Goal: Task Accomplishment & Management: Manage account settings

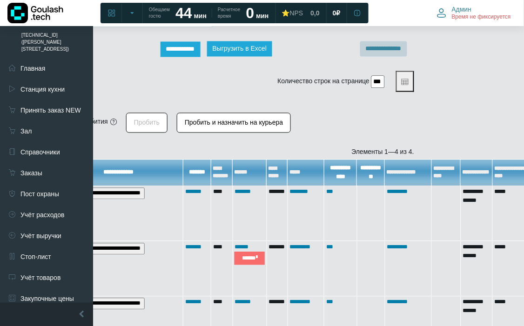
scroll to position [63, 186]
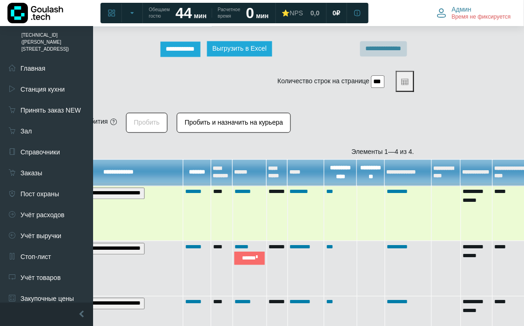
click at [145, 193] on input "**********" at bounding box center [100, 194] width 89 height 12
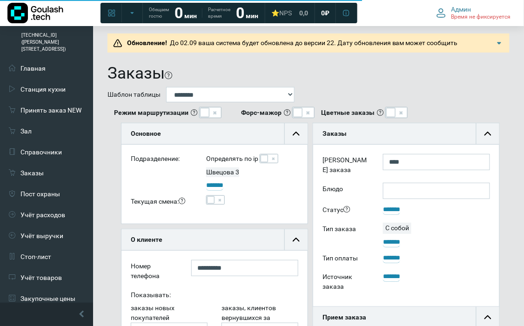
scroll to position [63, 186]
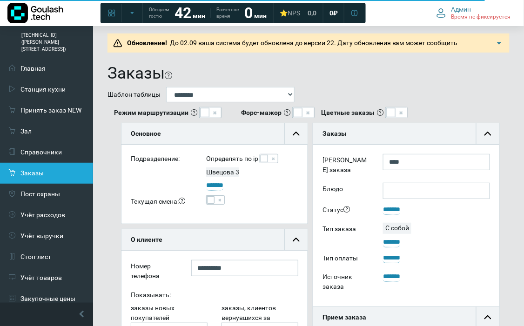
click at [68, 163] on link "Заказы" at bounding box center [46, 173] width 93 height 21
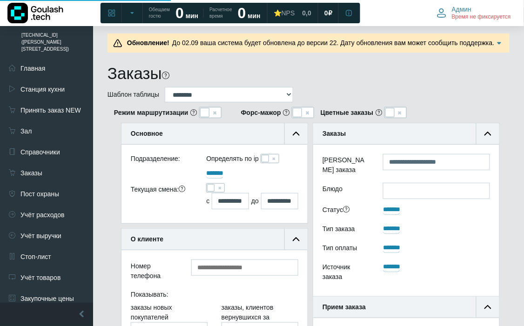
scroll to position [63, 186]
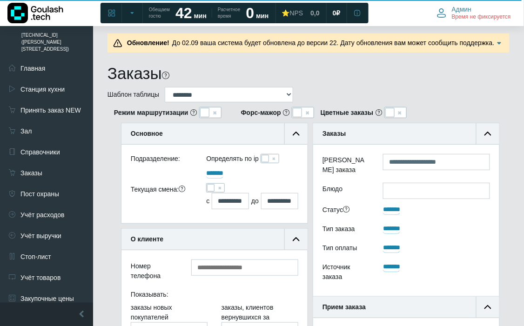
click at [213, 187] on span at bounding box center [210, 187] width 7 height 7
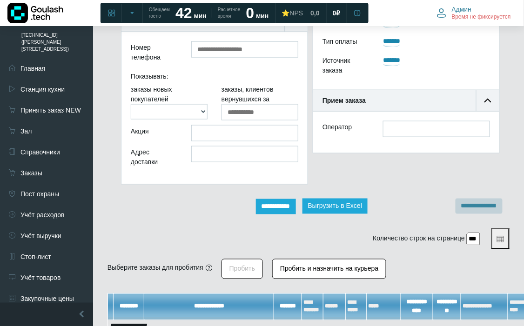
scroll to position [258, 0]
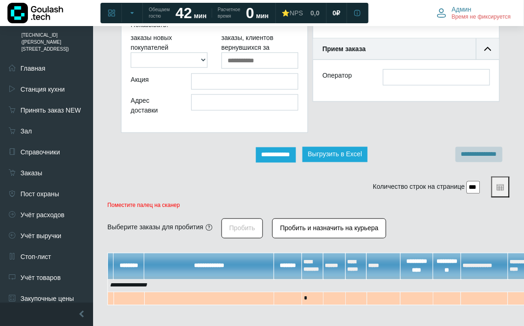
click at [294, 155] on input "**********" at bounding box center [276, 155] width 40 height 15
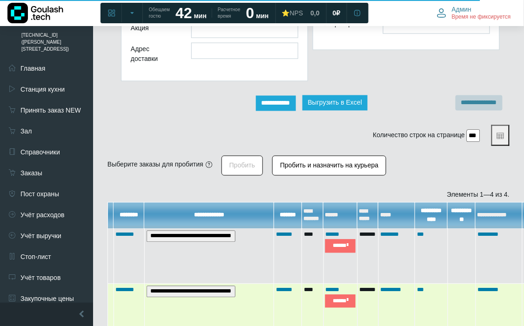
scroll to position [413, 0]
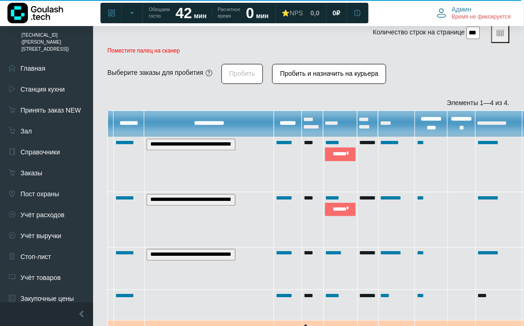
drag, startPoint x: 224, startPoint y: 326, endPoint x: 231, endPoint y: 326, distance: 7.0
click at [231, 326] on td at bounding box center [209, 326] width 130 height 13
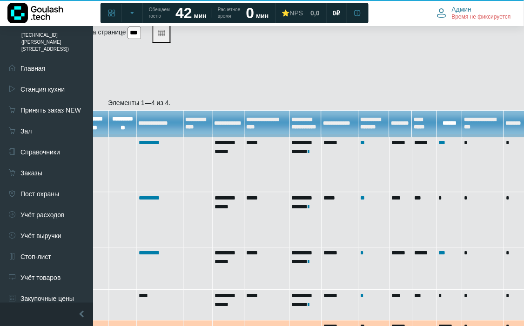
scroll to position [6, 6]
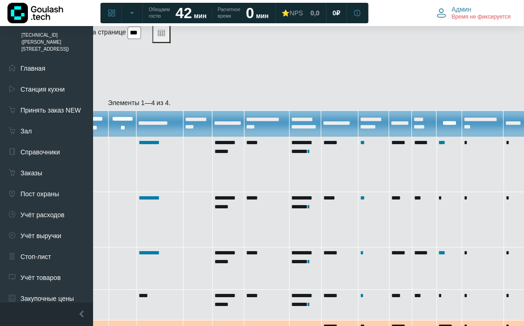
drag, startPoint x: 214, startPoint y: 327, endPoint x: 259, endPoint y: 323, distance: 44.9
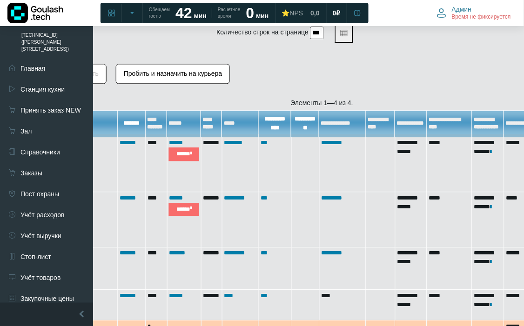
scroll to position [413, 152]
